Goal: Check status: Check status

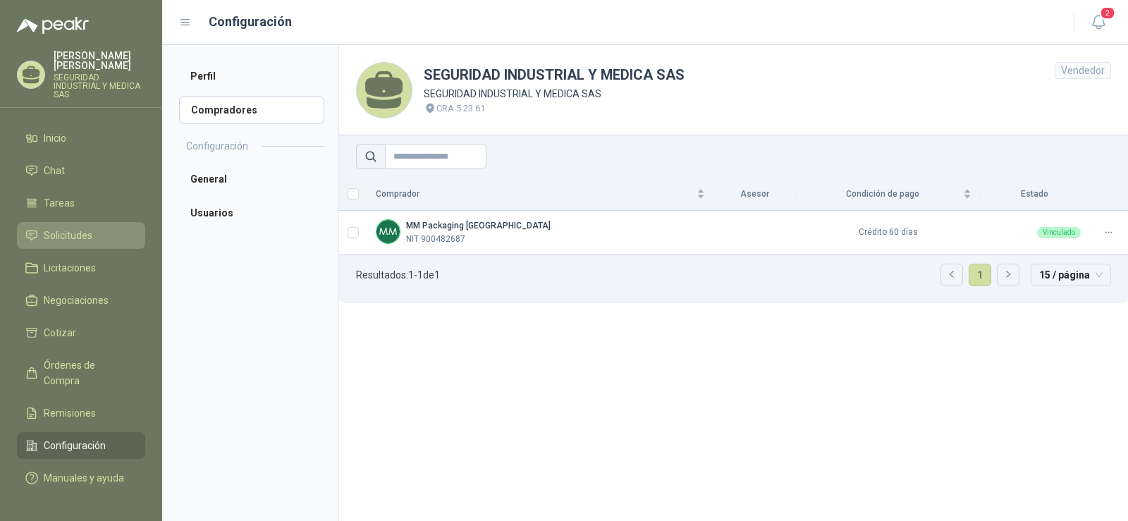
click at [81, 233] on span "Solicitudes" at bounding box center [68, 236] width 49 height 16
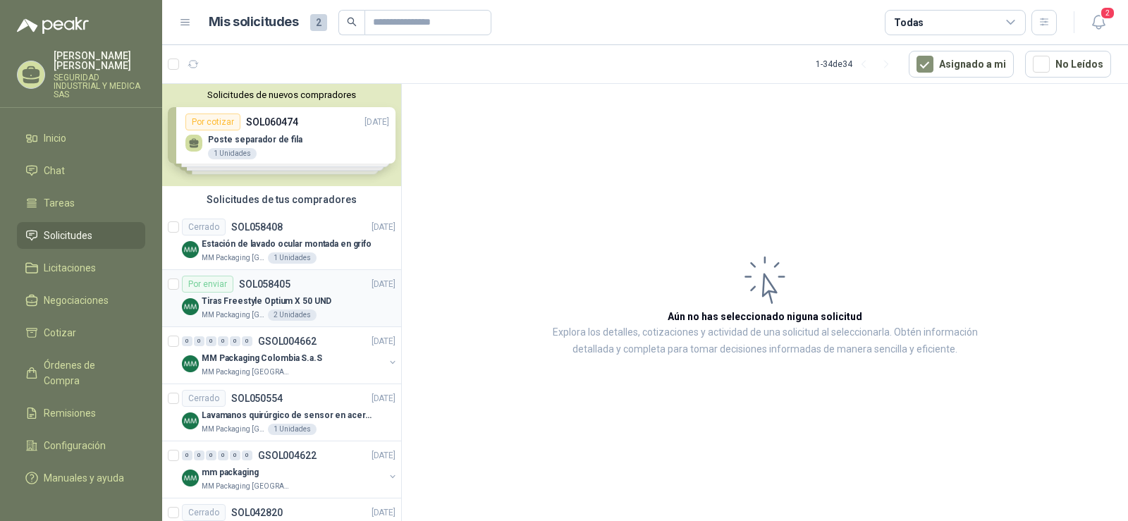
click at [318, 285] on div "Por enviar SOL058405 [DATE]" at bounding box center [289, 284] width 214 height 17
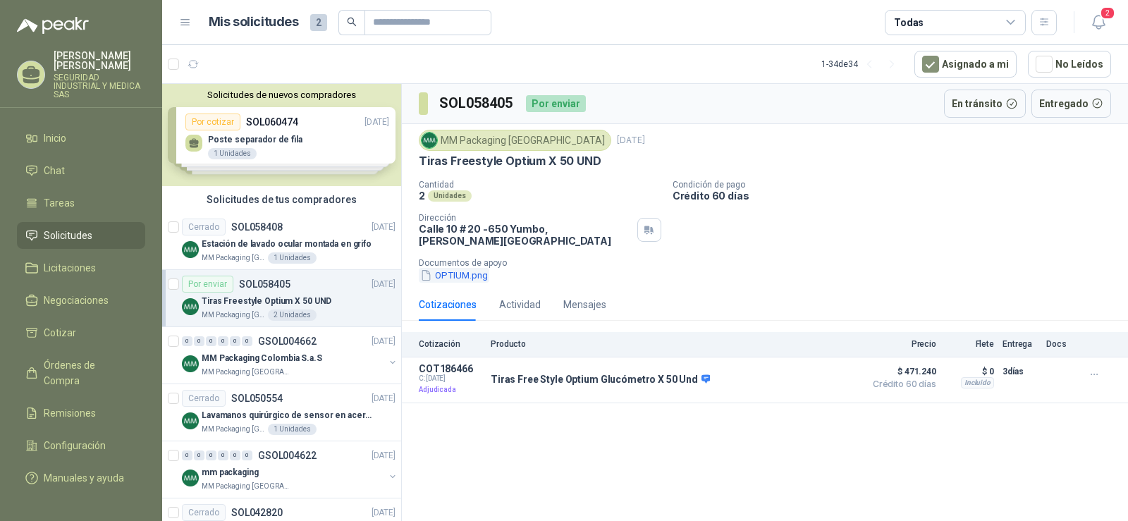
click at [450, 281] on button "OPTIUM.png" at bounding box center [454, 275] width 70 height 15
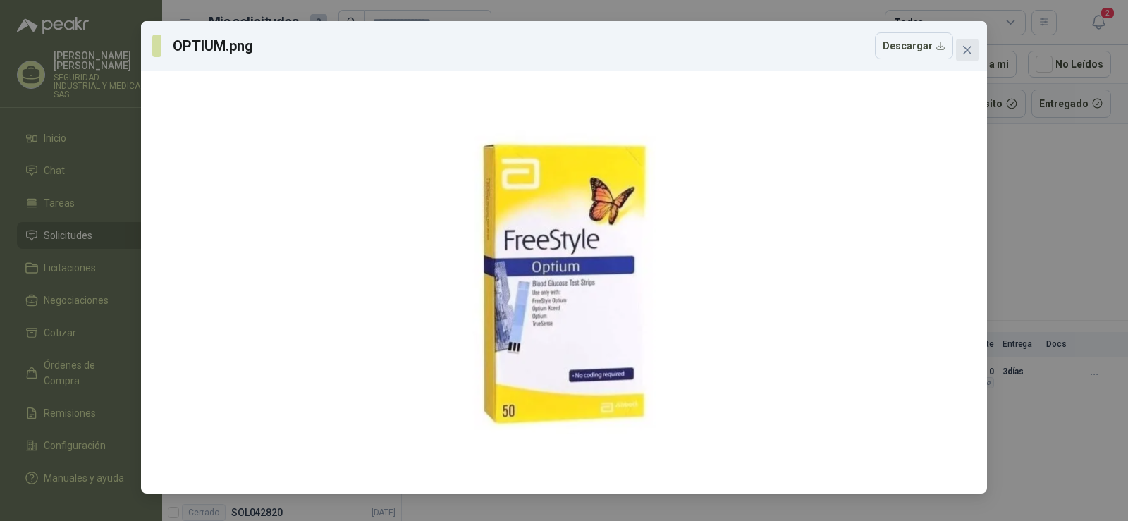
click at [964, 42] on button "Close" at bounding box center [967, 50] width 23 height 23
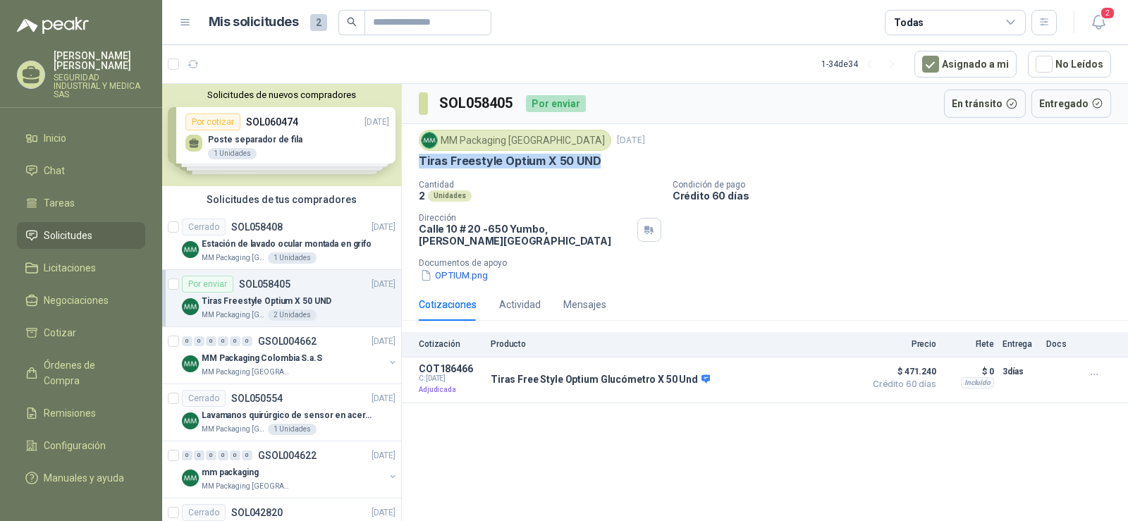
drag, startPoint x: 607, startPoint y: 156, endPoint x: 412, endPoint y: 163, distance: 194.7
click at [412, 163] on div "MM Packaging [GEOGRAPHIC_DATA] [DATE] Tiras Freestyle Optium X 50 UND Cantidad …" at bounding box center [765, 206] width 726 height 164
copy p "Tiras Freestyle Optium X 50 UND"
click at [84, 357] on span "Órdenes de Compra" at bounding box center [88, 372] width 88 height 31
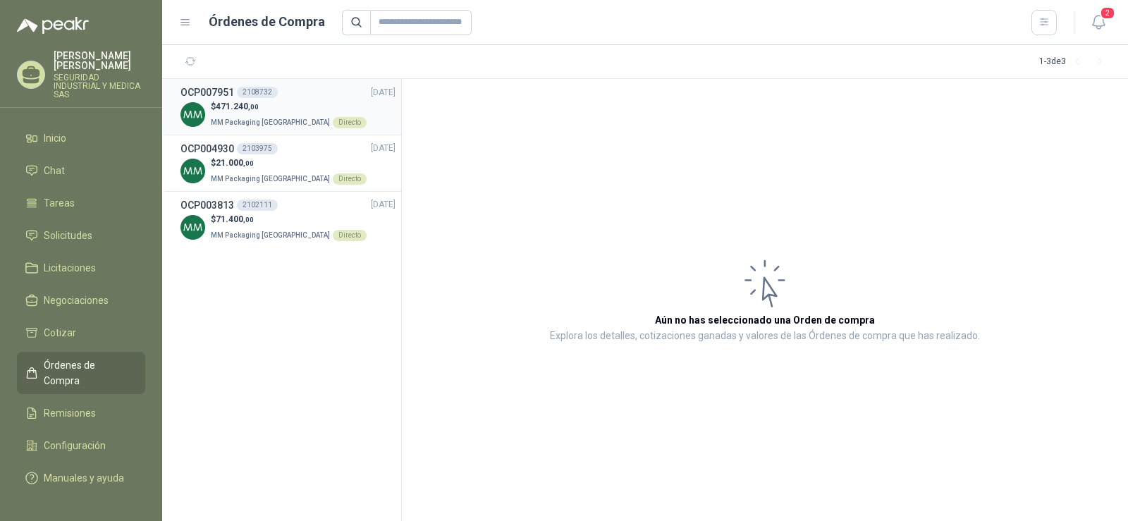
click at [314, 104] on p "$ 471.240 ,00" at bounding box center [289, 106] width 156 height 13
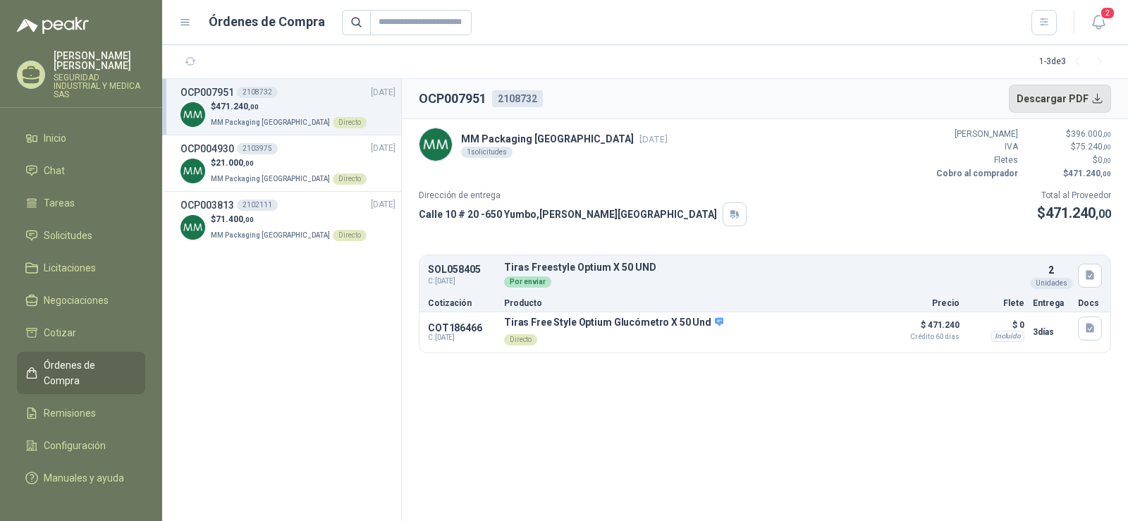
click at [1093, 105] on button "Descargar PDF" at bounding box center [1060, 99] width 103 height 28
drag, startPoint x: 601, startPoint y: 338, endPoint x: 591, endPoint y: 343, distance: 11.7
click at [591, 343] on p "Directo" at bounding box center [613, 338] width 219 height 20
click at [839, 336] on button "Detalles" at bounding box center [847, 332] width 66 height 19
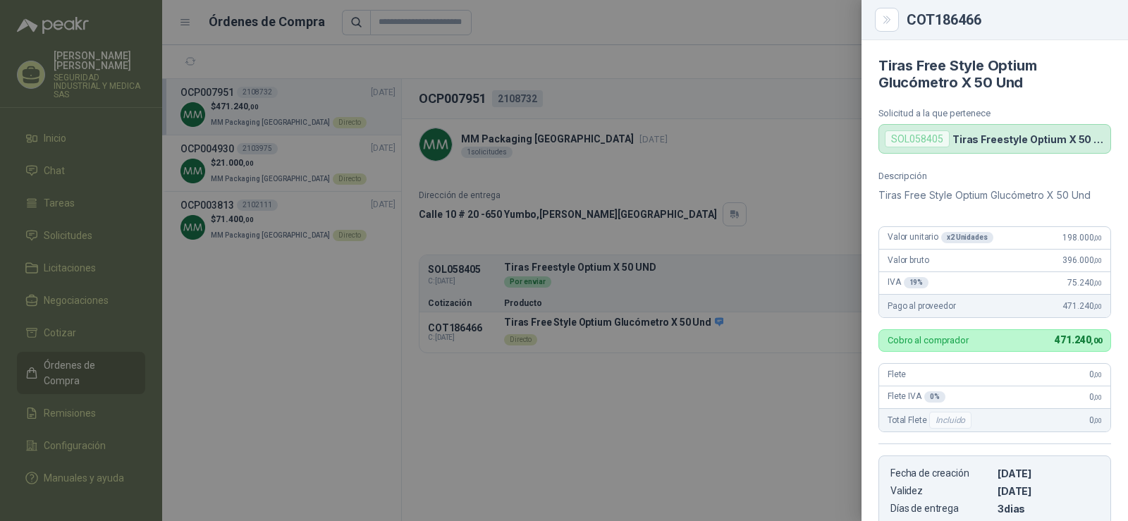
click at [874, 27] on div "COT186466" at bounding box center [994, 20] width 266 height 40
click at [886, 18] on icon "Close" at bounding box center [887, 20] width 12 height 12
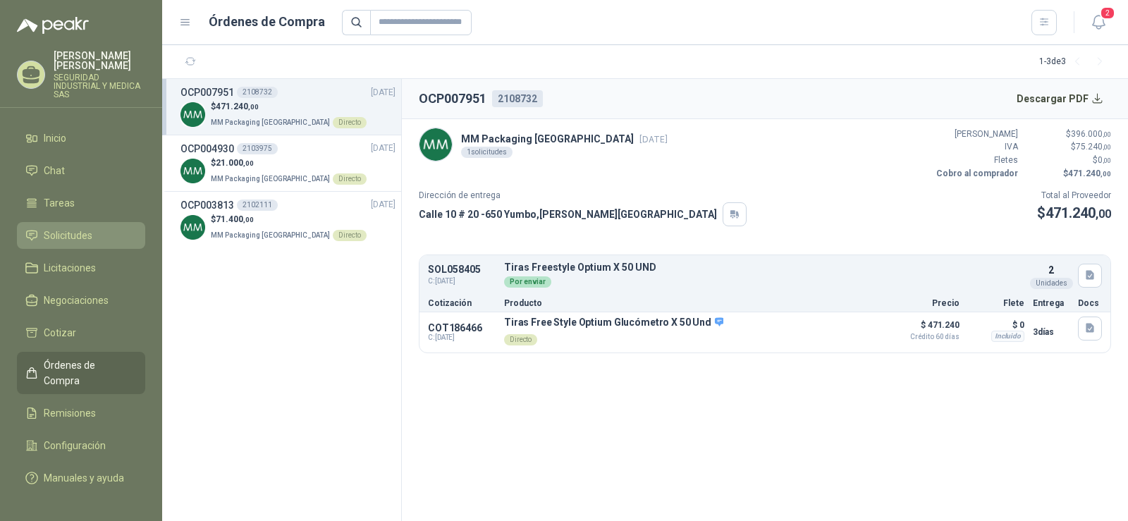
click at [87, 228] on span "Solicitudes" at bounding box center [68, 236] width 49 height 16
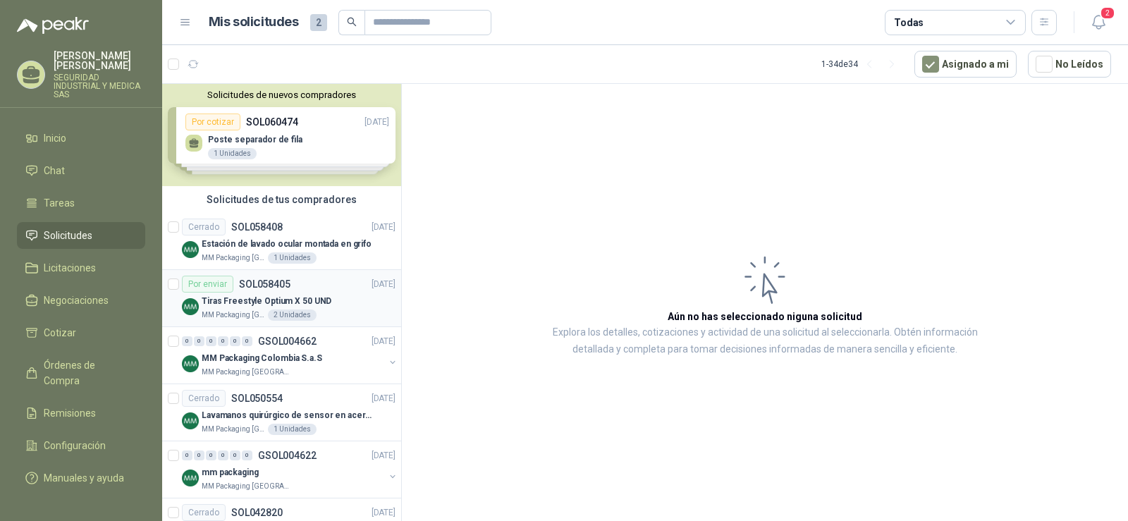
click at [273, 298] on p "Tiras Freestyle Optium X 50 UND" at bounding box center [267, 301] width 130 height 13
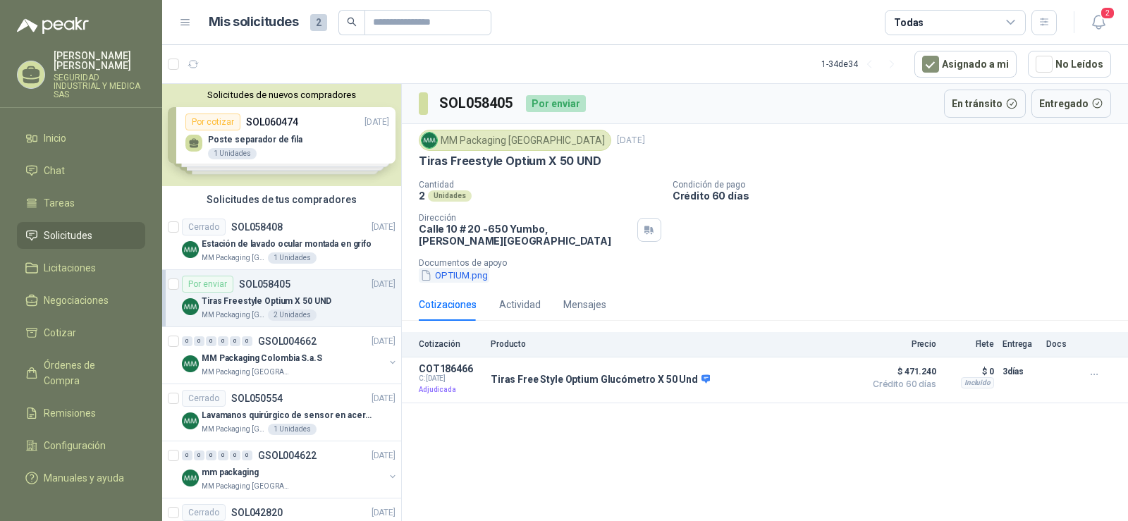
click at [459, 283] on button "OPTIUM.png" at bounding box center [454, 275] width 70 height 15
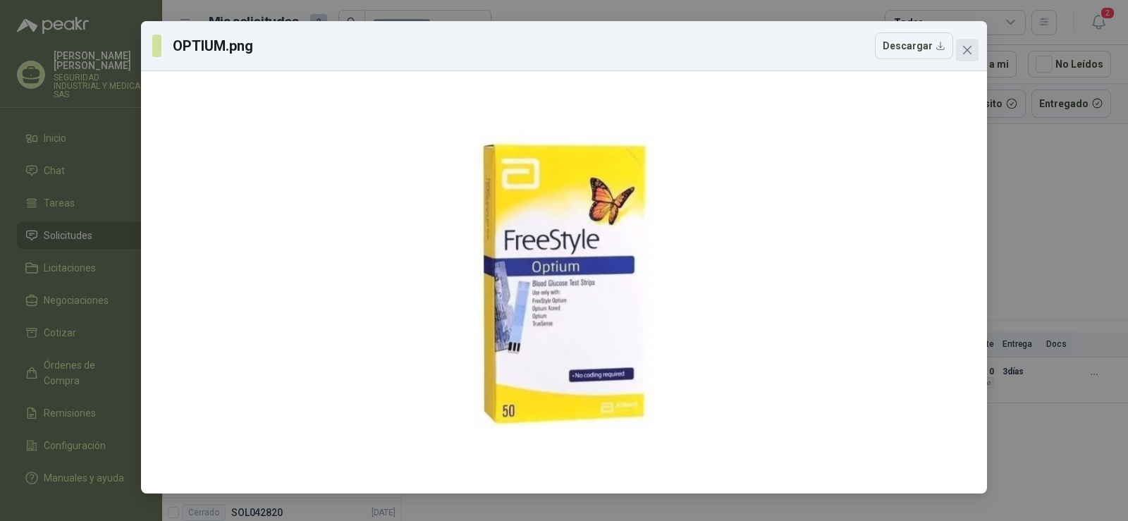
click at [963, 43] on button "Close" at bounding box center [967, 50] width 23 height 23
